Goal: Check status: Check status

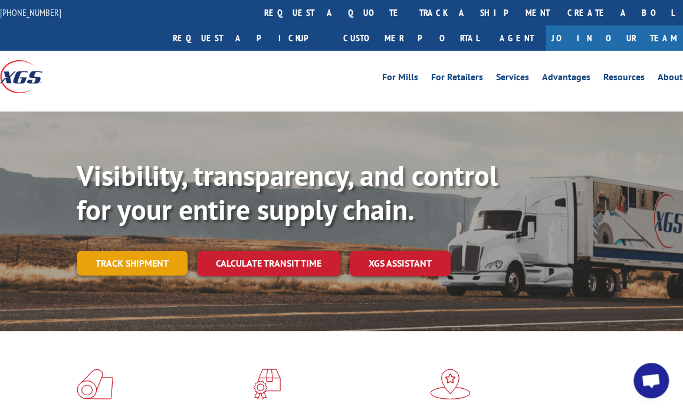
click at [164, 251] on link "Track shipment" at bounding box center [132, 263] width 111 height 25
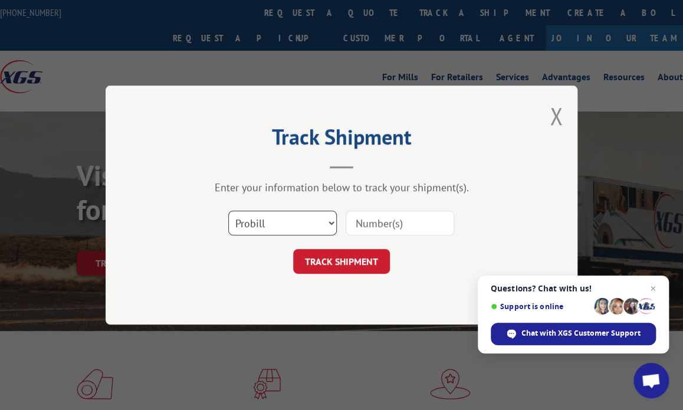
click at [244, 227] on select "Select category... Probill BOL PO" at bounding box center [282, 223] width 109 height 25
select select "po"
click at [228, 211] on select "Select category... Probill BOL PO" at bounding box center [282, 223] width 109 height 25
click at [377, 230] on input at bounding box center [400, 223] width 109 height 25
type input "41491848"
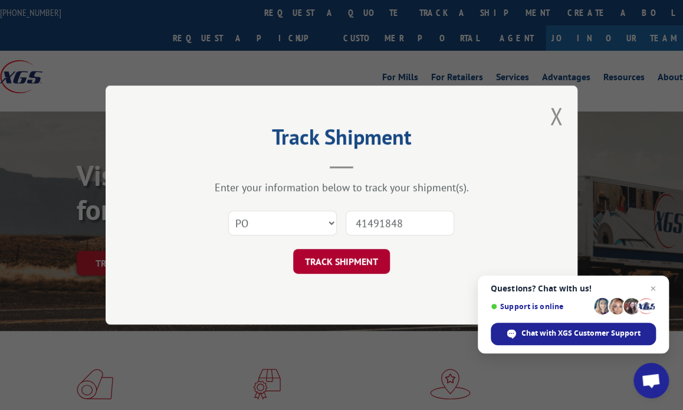
click at [345, 264] on button "TRACK SHIPMENT" at bounding box center [341, 261] width 97 height 25
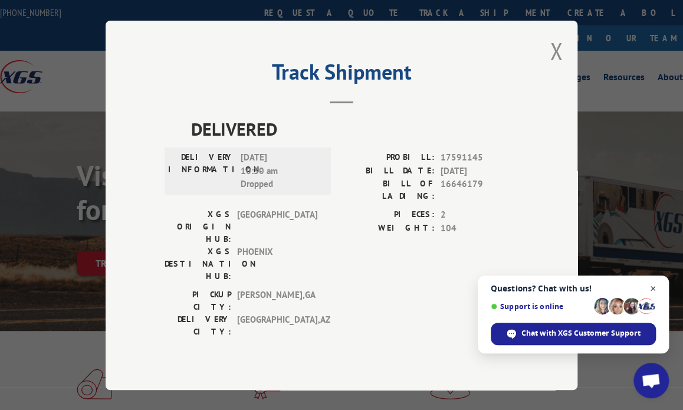
click at [653, 287] on span "Close chat" at bounding box center [653, 288] width 15 height 15
